Goal: Navigation & Orientation: Go to known website

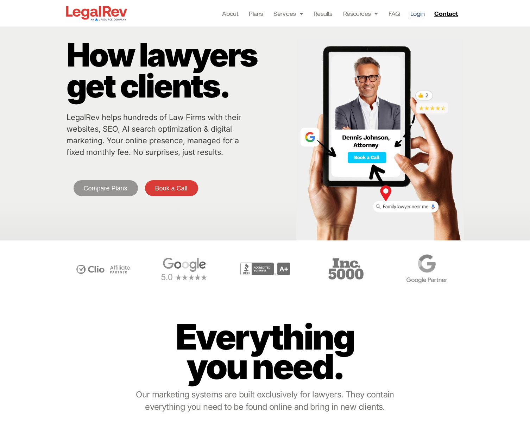
click at [416, 12] on link "Login" at bounding box center [417, 13] width 14 height 10
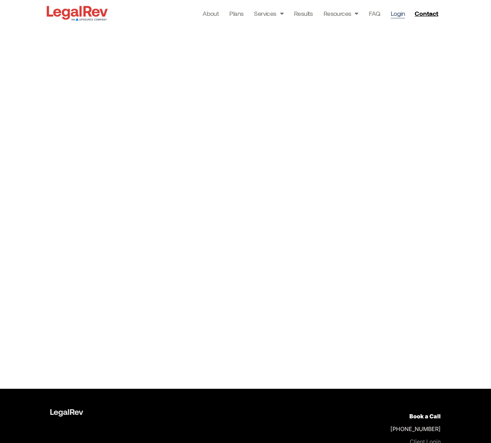
click at [482, 236] on div at bounding box center [245, 207] width 491 height 362
click at [474, 232] on div at bounding box center [245, 207] width 491 height 362
